Goal: Book appointment/travel/reservation

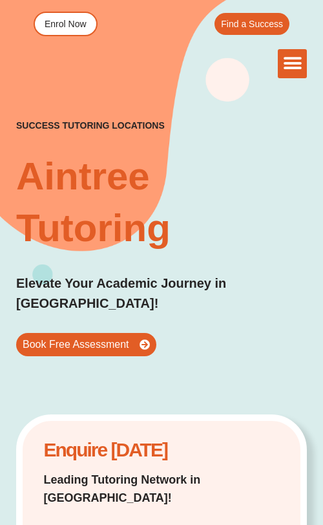
scroll to position [81, 0]
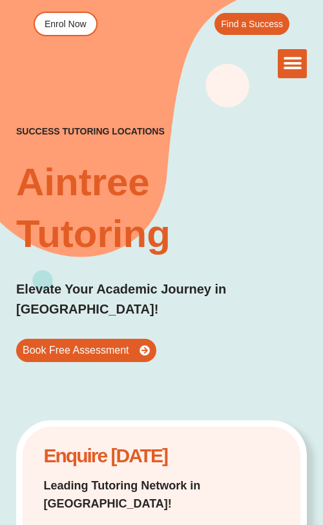
click at [291, 65] on icon "Menu Toggle" at bounding box center [292, 63] width 19 height 19
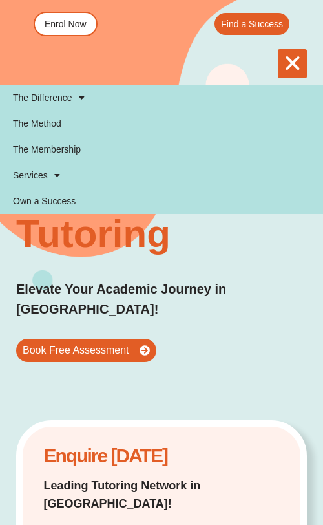
click at [297, 64] on icon "Menu Toggle" at bounding box center [292, 63] width 19 height 19
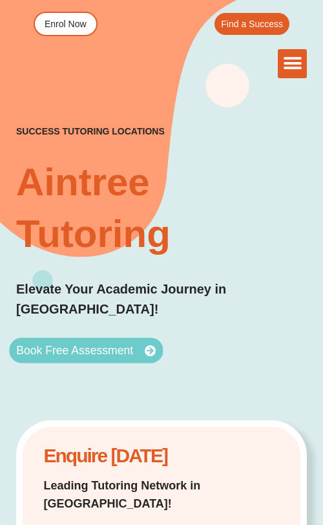
click at [74, 344] on span "Book Free Assessment" at bounding box center [74, 350] width 117 height 12
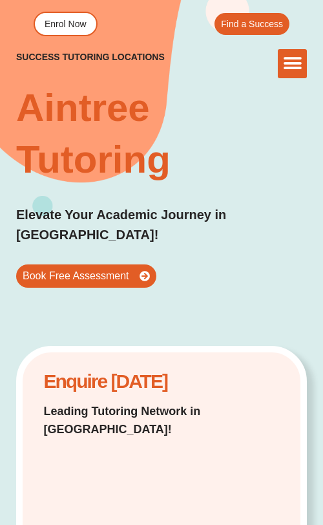
scroll to position [158, 0]
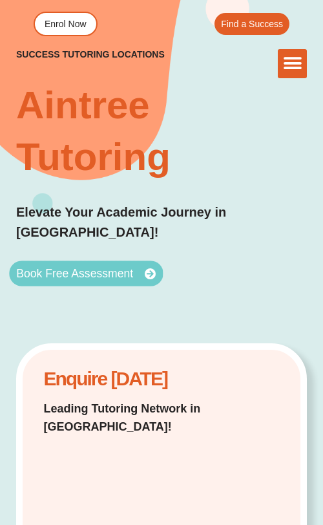
click at [100, 267] on span "Book Free Assessment" at bounding box center [74, 273] width 117 height 12
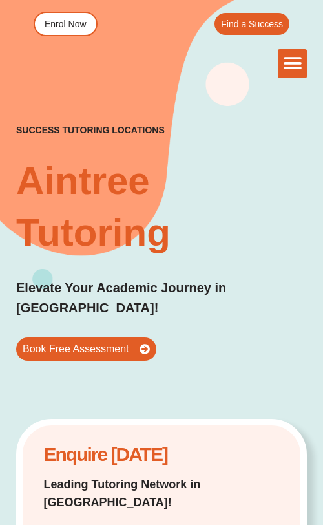
scroll to position [81, 0]
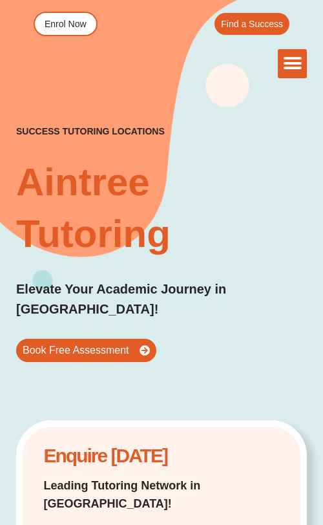
click at [147, 92] on div "success tutoring locations [GEOGRAPHIC_DATA] Elevate Your Academic Journey in […" at bounding box center [161, 156] width 291 height 527
click at [114, 57] on div "The Difference Personalised Program Inspirational Tutors Motivational Learning …" at bounding box center [161, 63] width 291 height 29
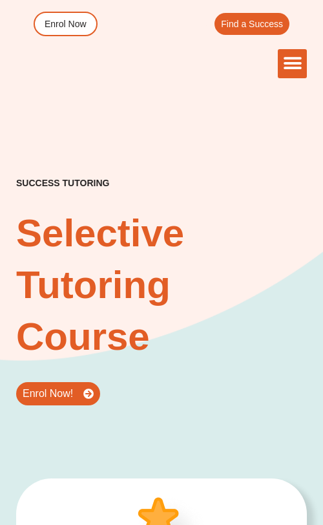
scroll to position [10, 0]
